Goal: Task Accomplishment & Management: Use online tool/utility

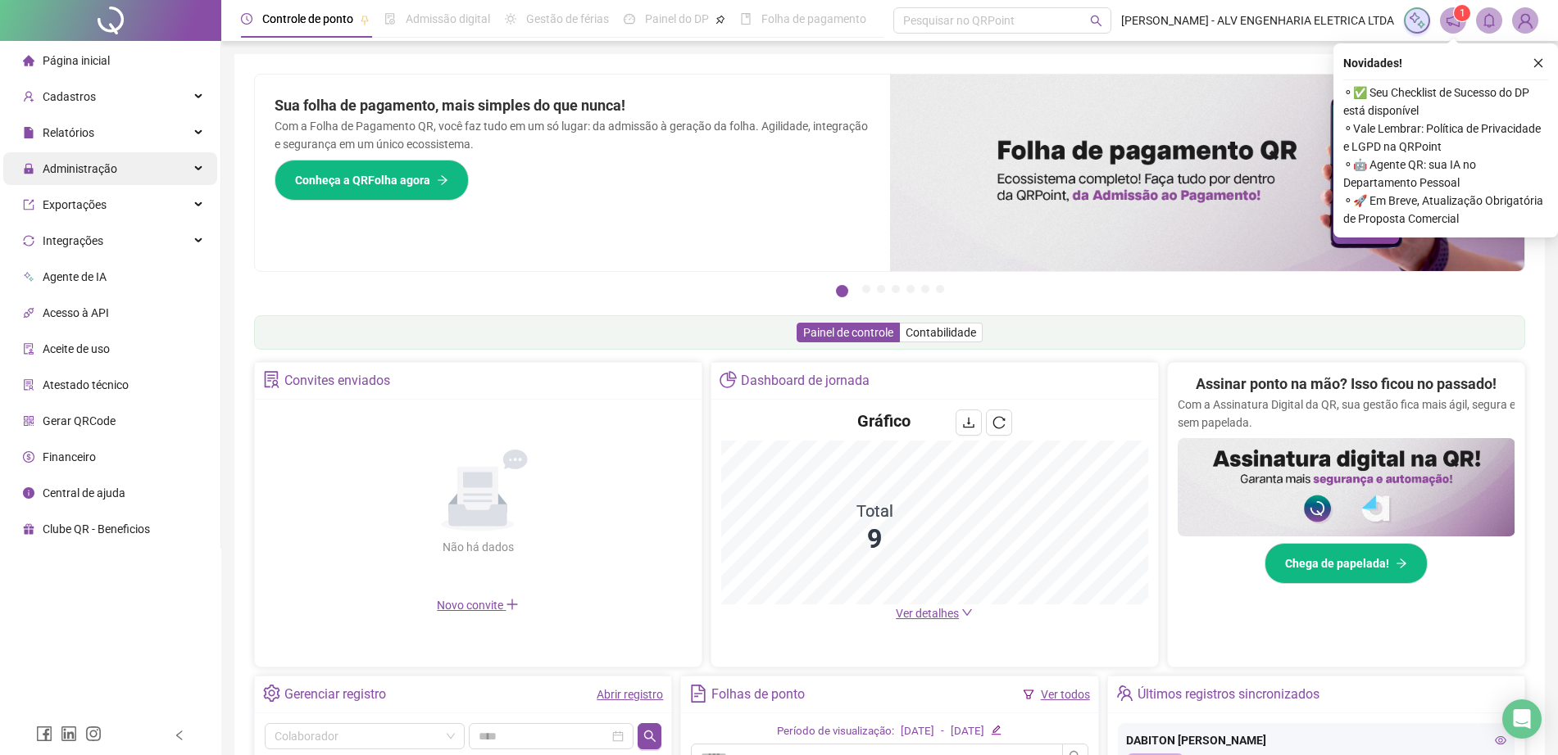
click at [126, 169] on div "Administração" at bounding box center [110, 168] width 214 height 33
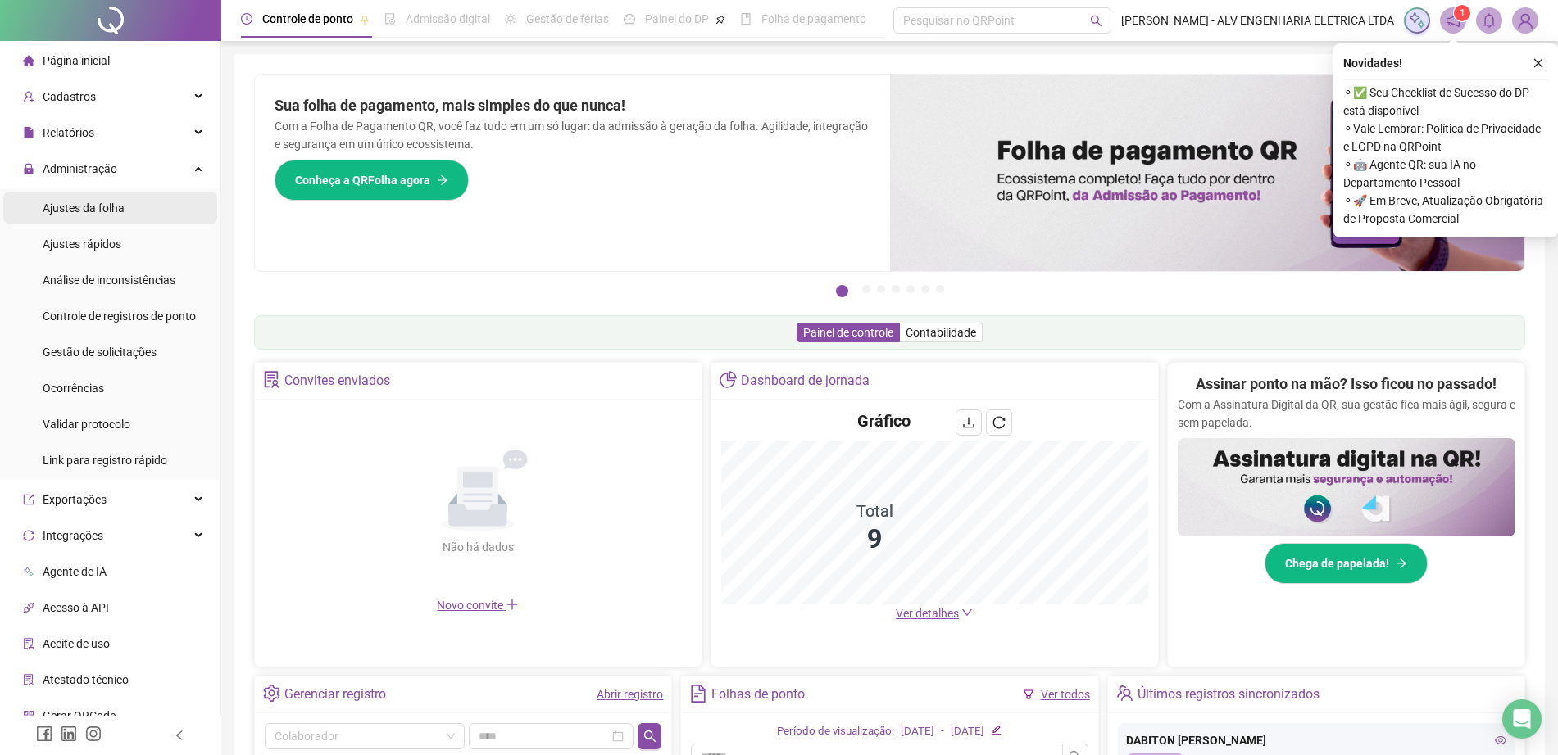
click at [129, 213] on li "Ajustes da folha" at bounding box center [110, 208] width 214 height 33
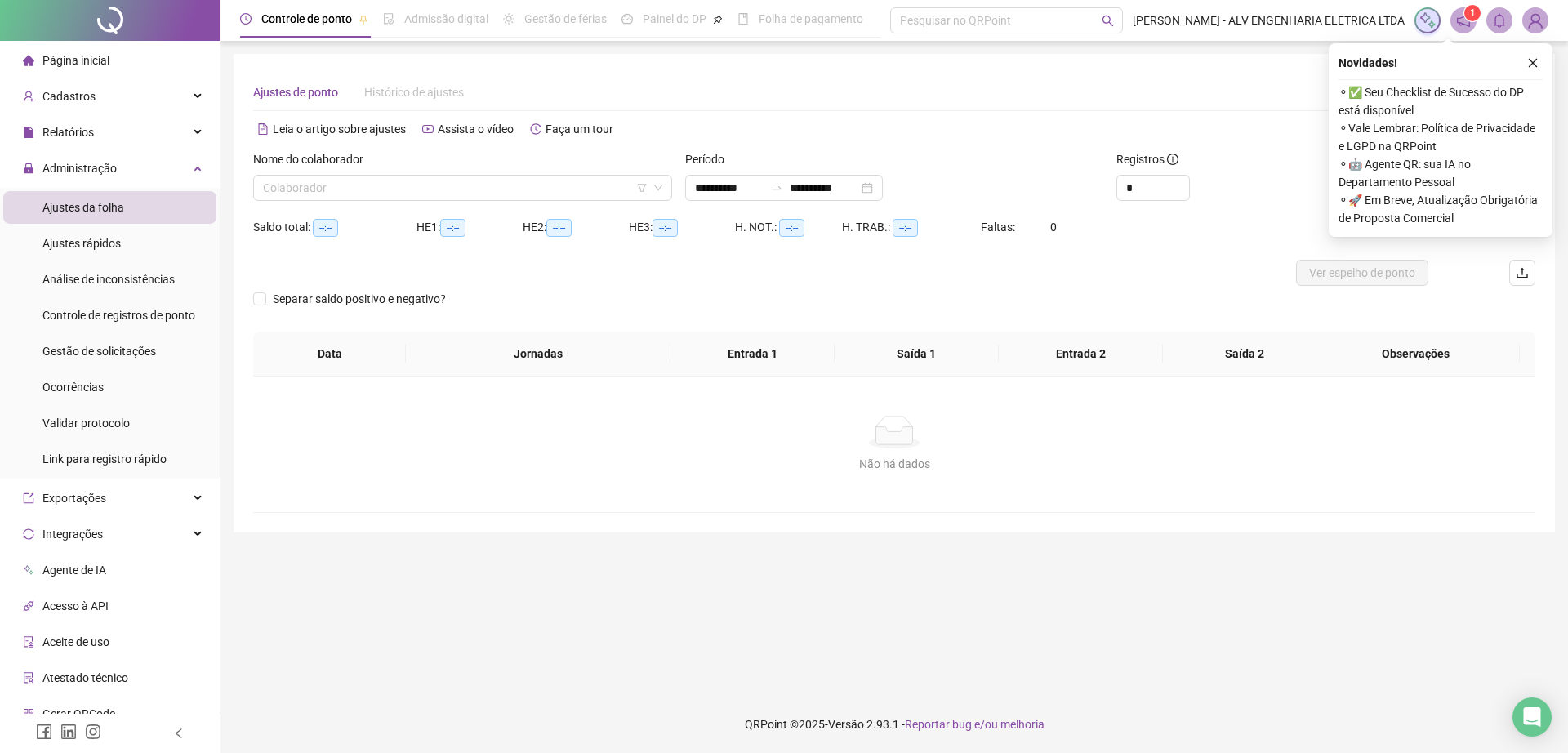
type input "**********"
click at [353, 198] on input "search" at bounding box center [456, 188] width 385 height 25
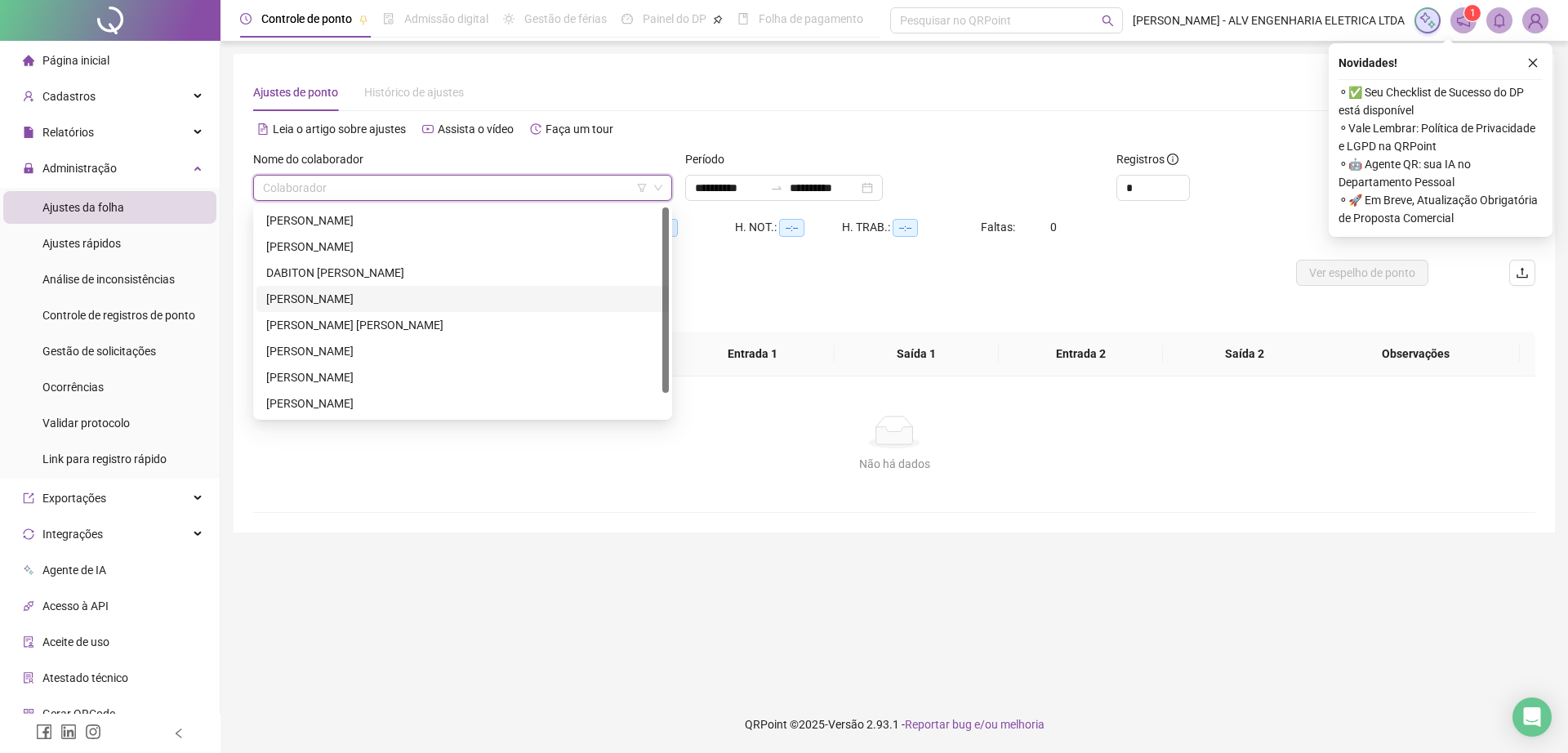
click at [475, 292] on div "[PERSON_NAME]" at bounding box center [463, 299] width 393 height 18
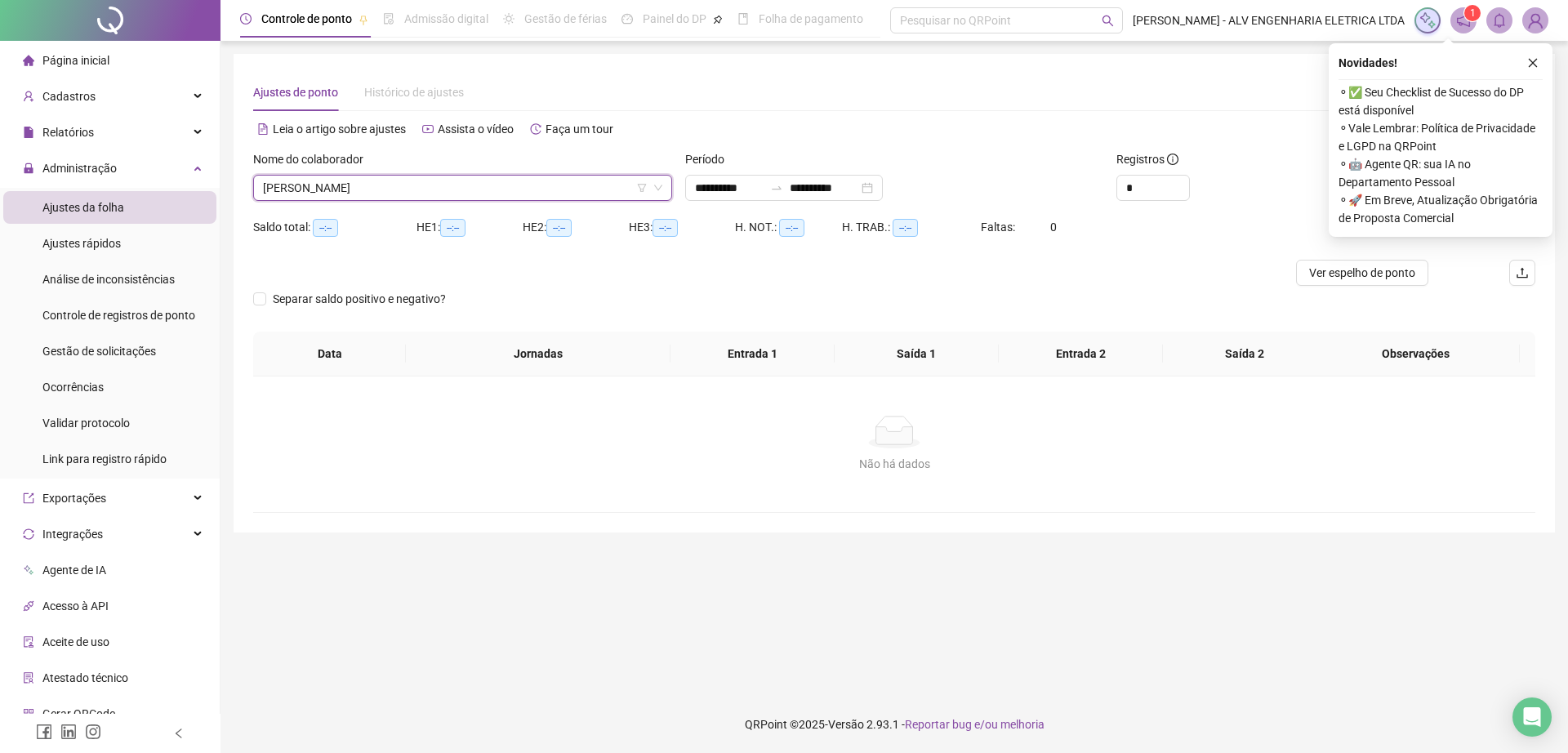
click at [1521, 70] on div "Novidades !" at bounding box center [1440, 63] width 204 height 20
click at [1537, 63] on icon "close" at bounding box center [1532, 62] width 11 height 11
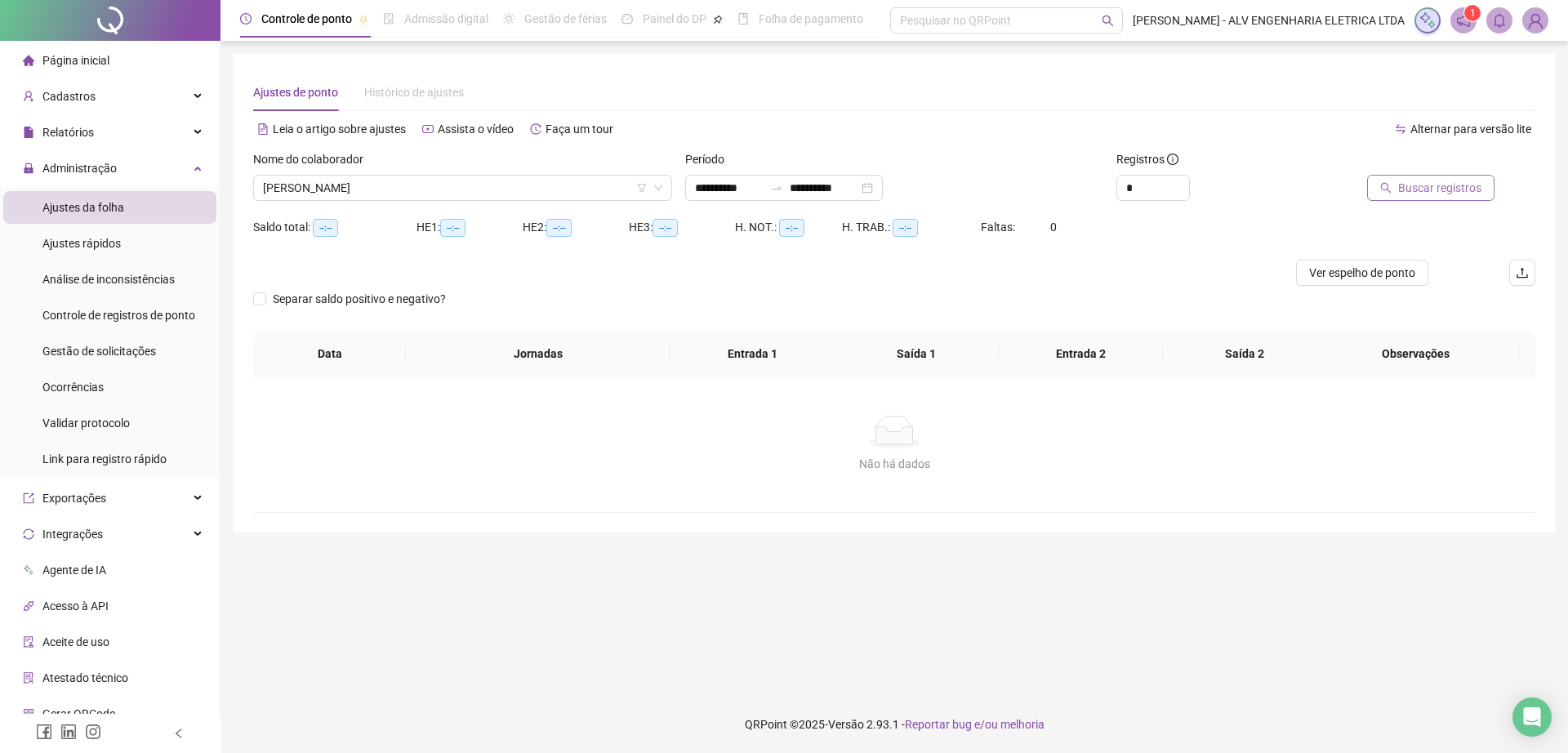
click at [1422, 190] on span "Buscar registros" at bounding box center [1440, 188] width 84 height 18
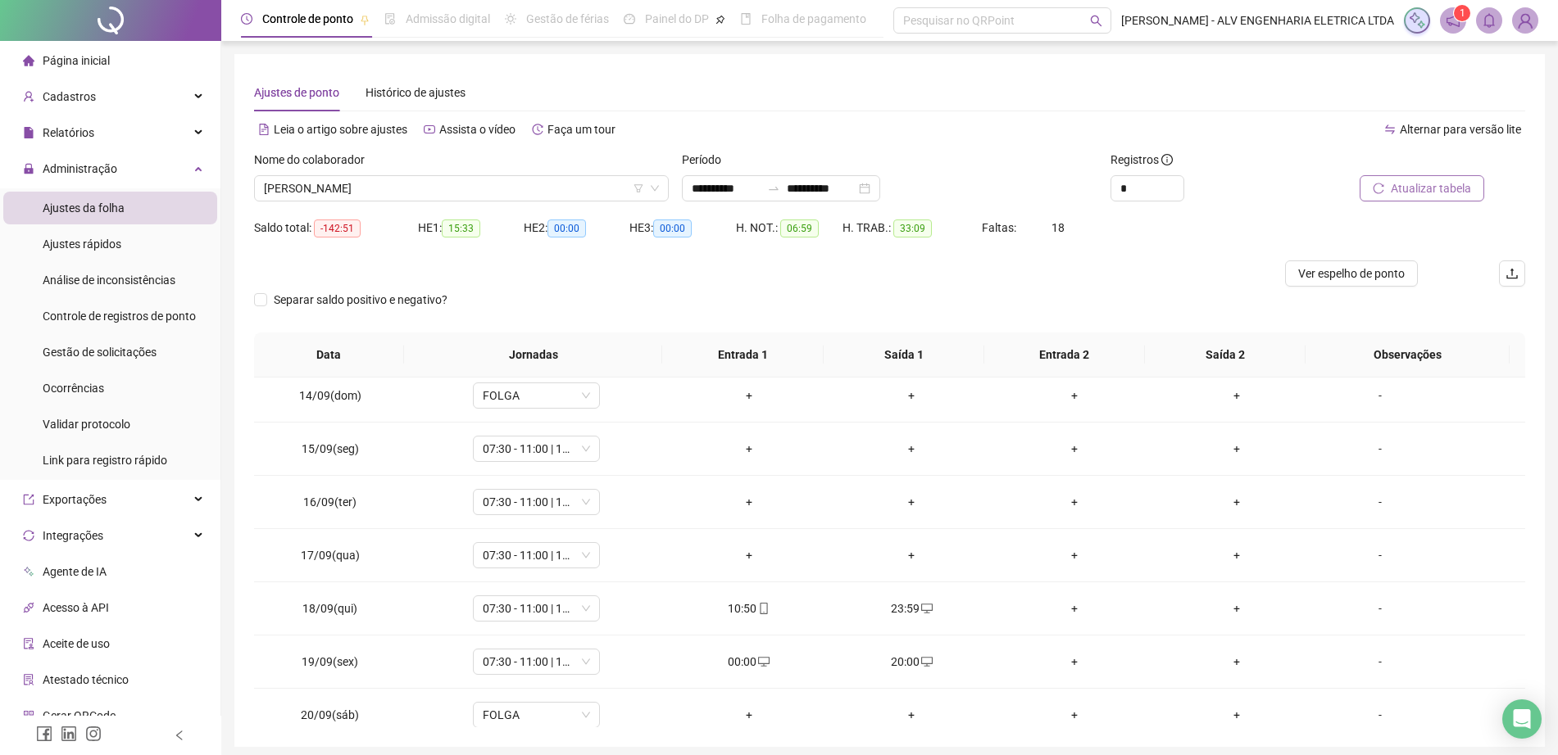
scroll to position [1141, 0]
